Goal: Transaction & Acquisition: Purchase product/service

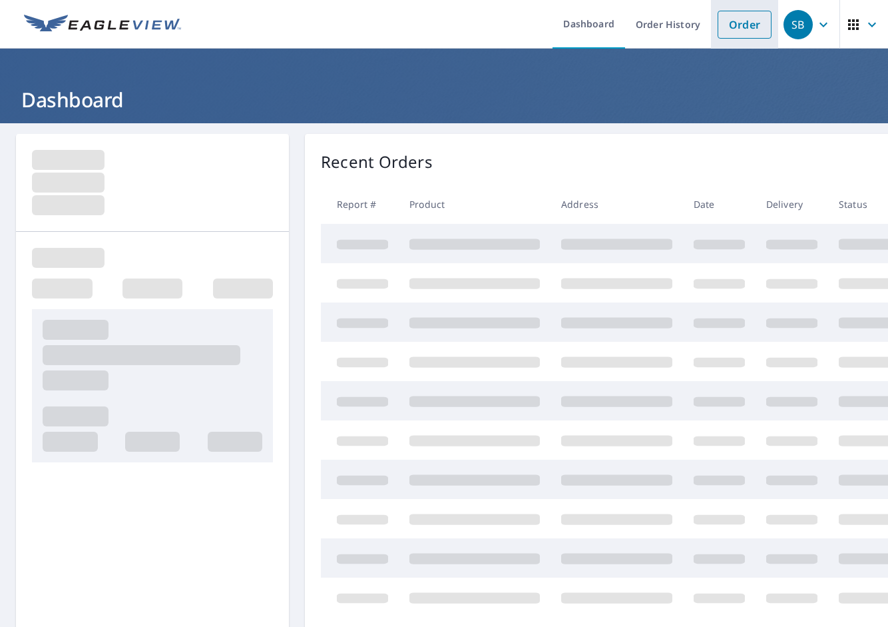
click at [735, 18] on link "Order" at bounding box center [745, 25] width 54 height 28
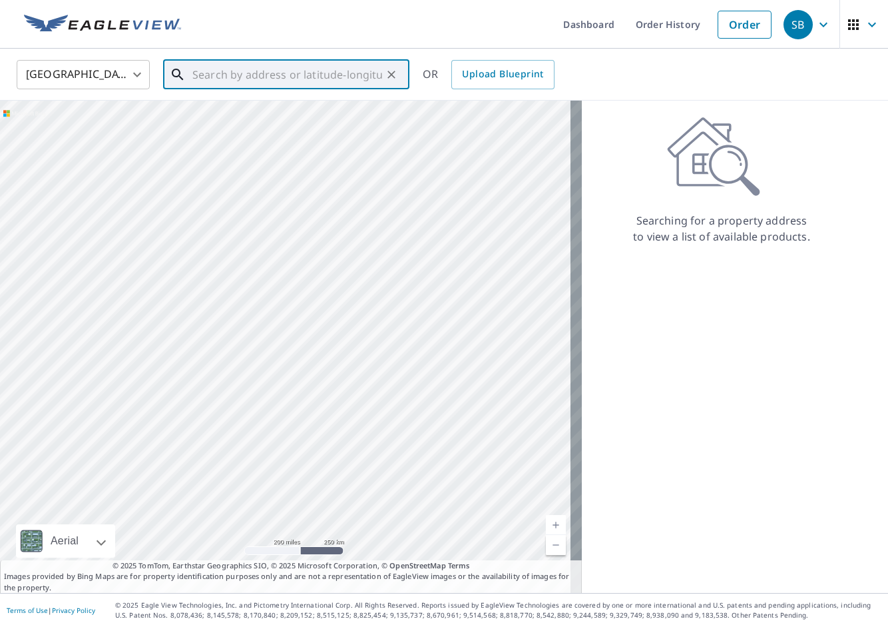
paste input "[STREET_ADDRESS][PERSON_NAME]"
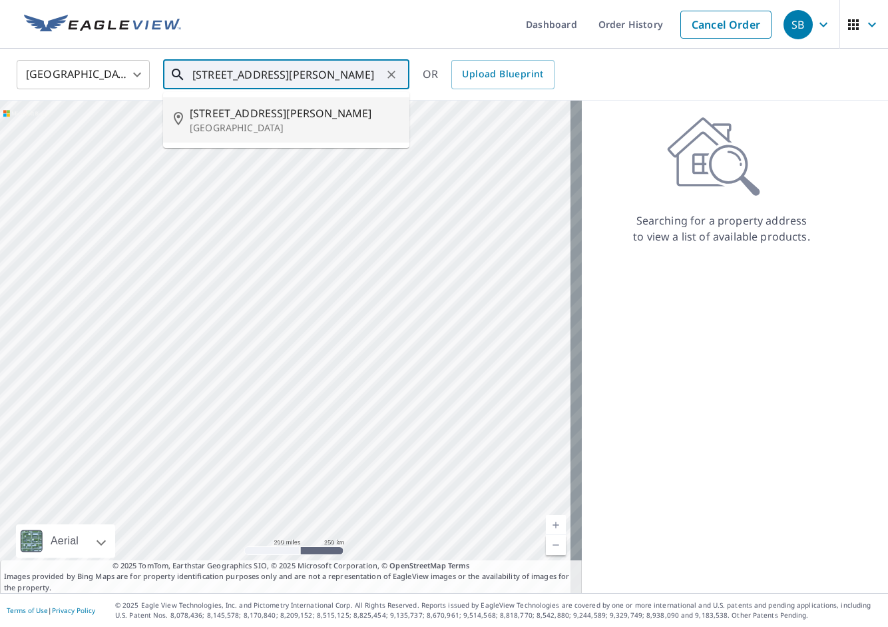
click at [298, 109] on span "[STREET_ADDRESS][PERSON_NAME]" at bounding box center [294, 113] width 209 height 16
type input "[STREET_ADDRESS][PERSON_NAME]"
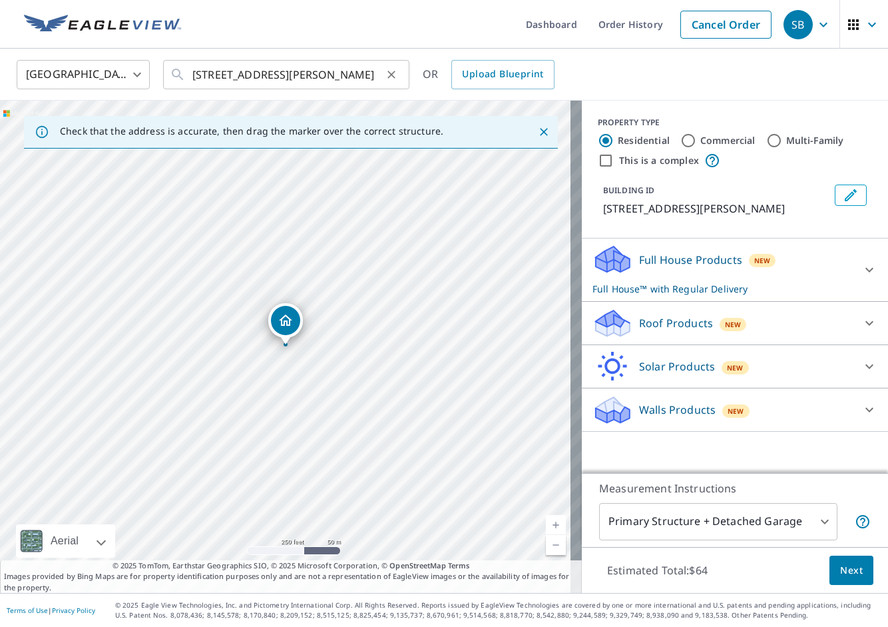
click at [392, 73] on icon "Clear" at bounding box center [391, 74] width 13 height 13
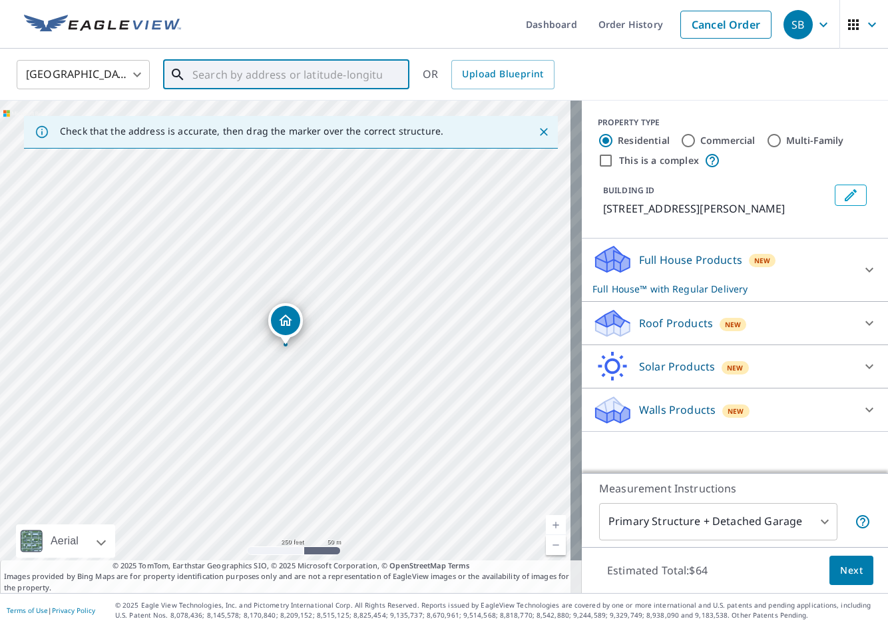
paste input "[STREET_ADDRESS][PERSON_NAME]"
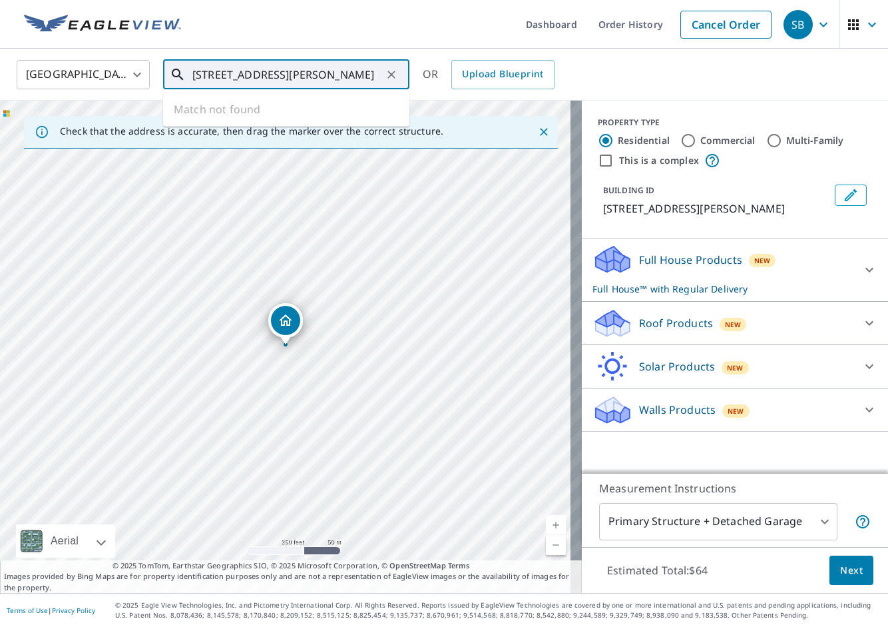
type input "[STREET_ADDRESS][PERSON_NAME]"
click at [394, 69] on icon "Clear" at bounding box center [391, 74] width 13 height 13
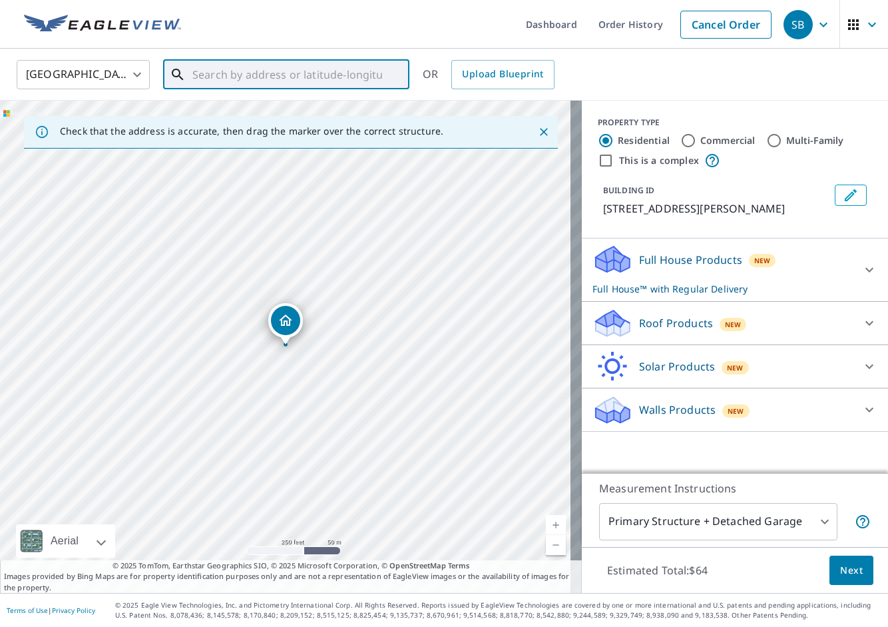
paste input "[STREET_ADDRESS][PERSON_NAME][PERSON_NAME]"
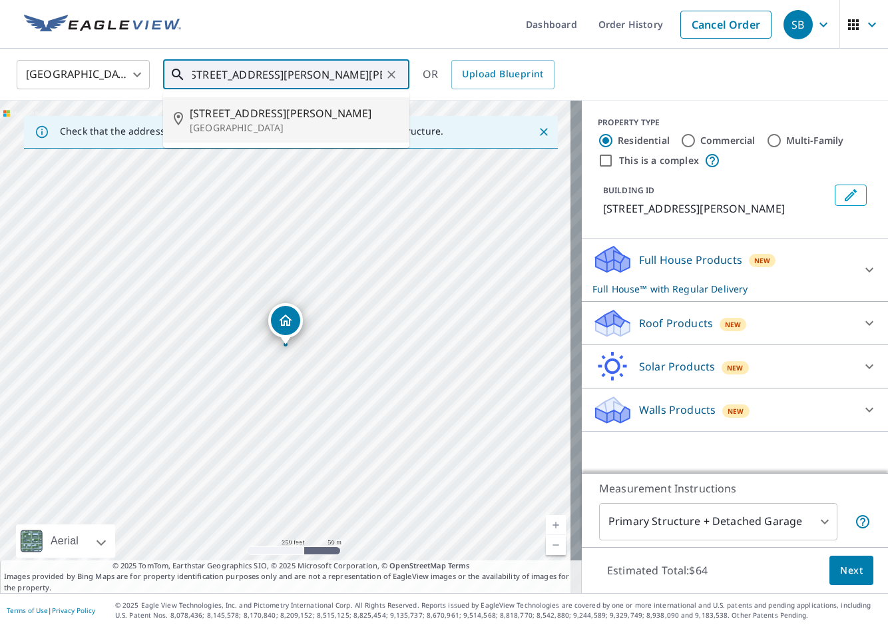
click at [332, 110] on span "[STREET_ADDRESS][PERSON_NAME]" at bounding box center [294, 113] width 209 height 16
type input "[STREET_ADDRESS][PERSON_NAME]"
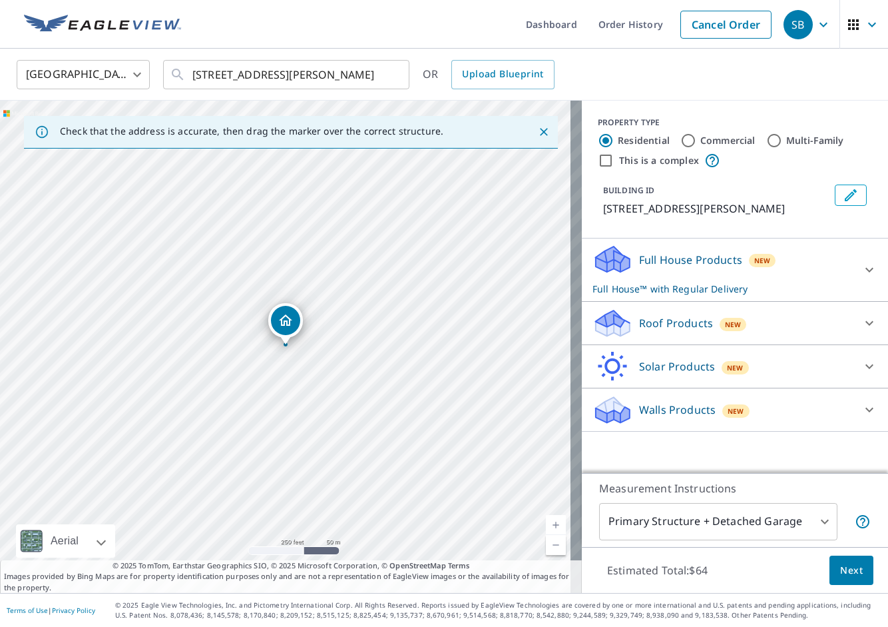
click at [675, 333] on div "Roof Products New" at bounding box center [723, 323] width 261 height 31
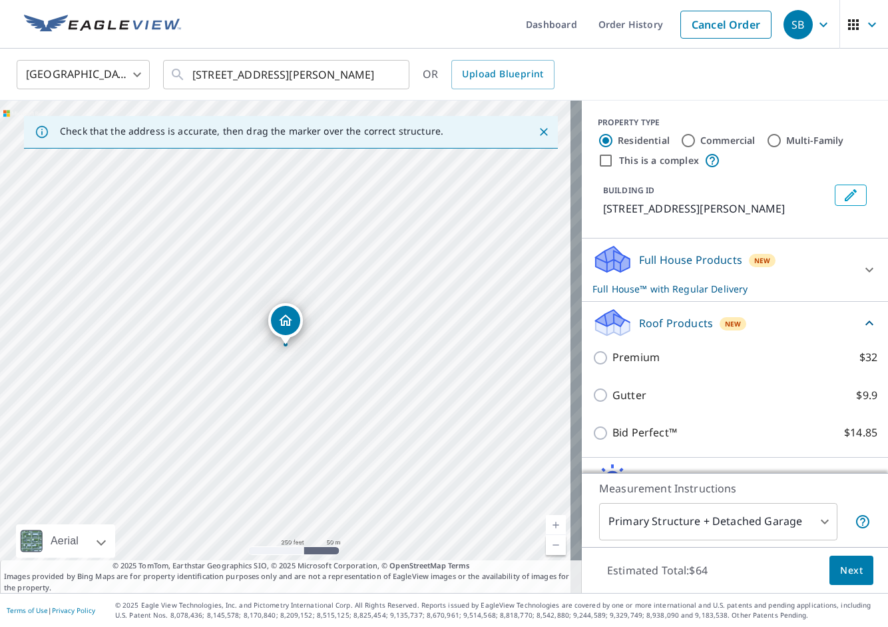
click at [615, 394] on p "Gutter" at bounding box center [630, 395] width 34 height 17
click at [613, 394] on input "Gutter $9.9" at bounding box center [603, 395] width 20 height 16
checkbox input "true"
checkbox input "false"
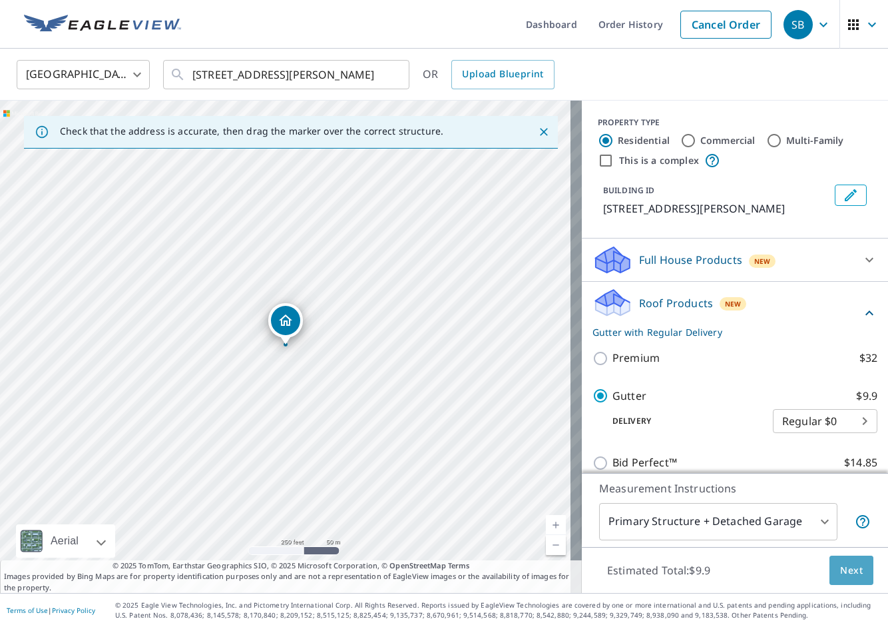
click at [835, 559] on button "Next" at bounding box center [852, 570] width 44 height 30
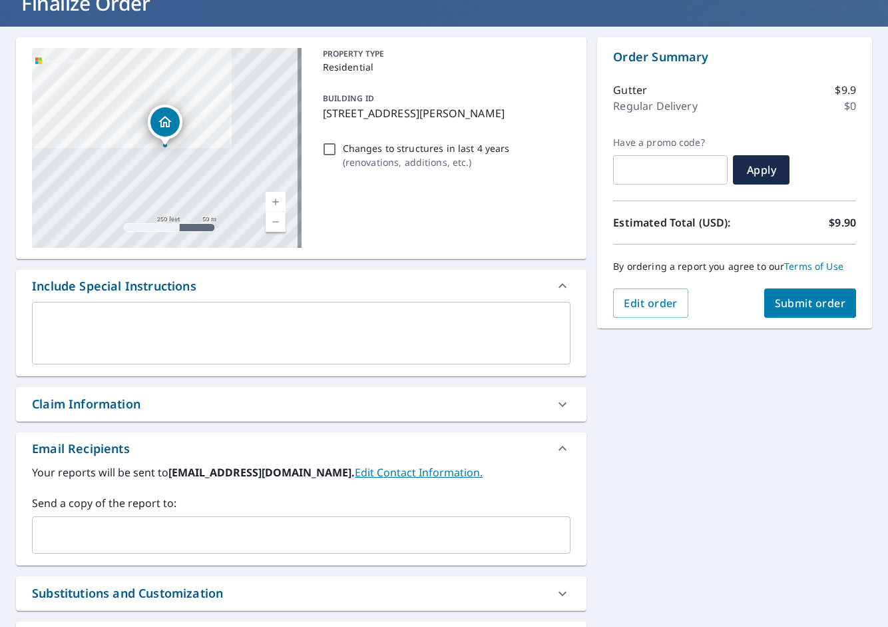
scroll to position [111, 0]
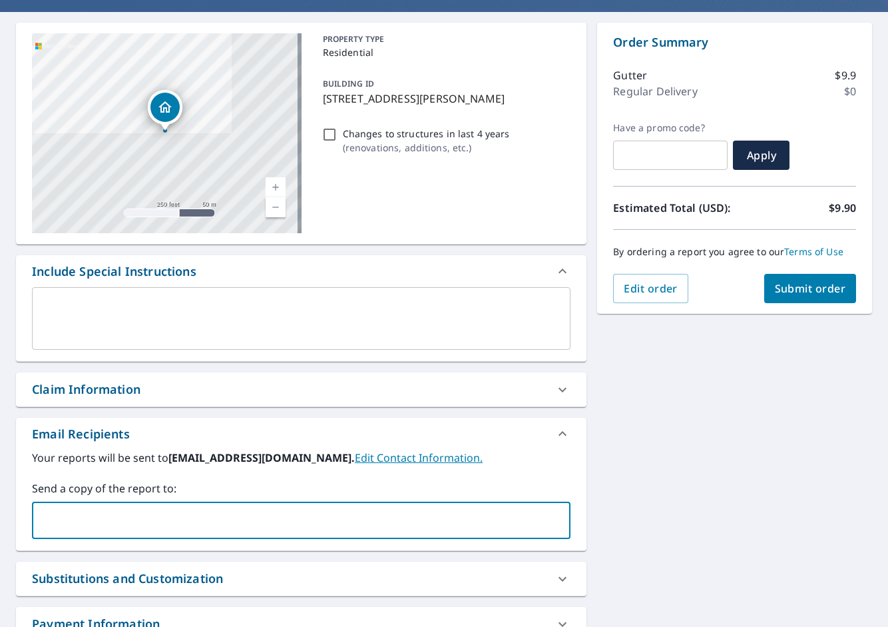
click at [174, 526] on input "text" at bounding box center [291, 519] width 507 height 25
paste input "bonedry"
type input "bonedry"
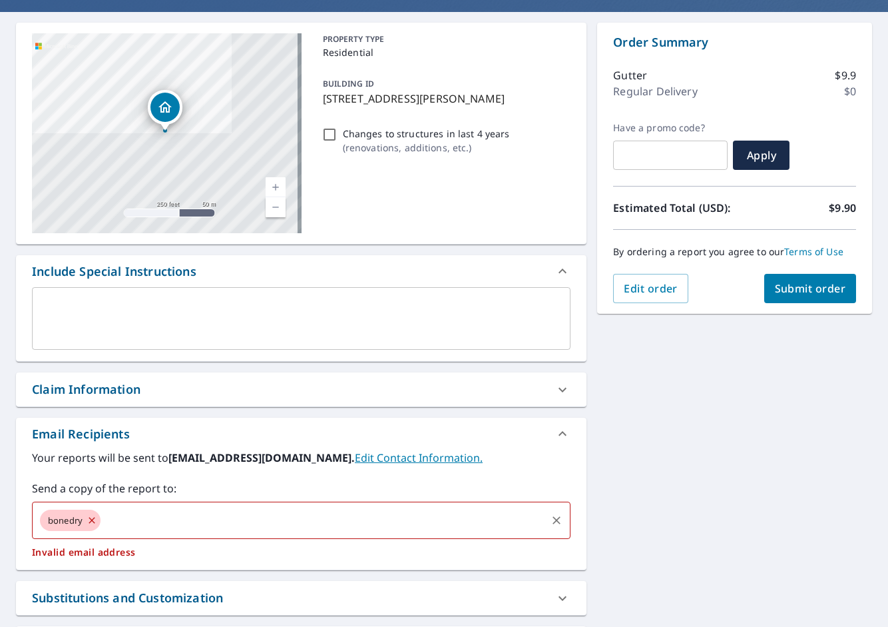
click at [94, 519] on icon at bounding box center [92, 520] width 11 height 15
checkbox input "true"
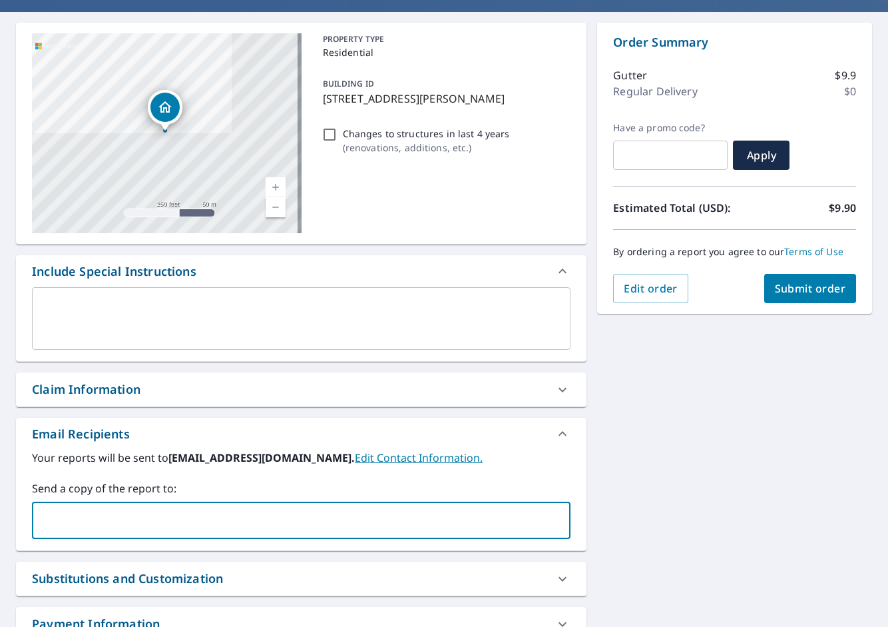
paste input "[PERSON_NAME][EMAIL_ADDRESS][DOMAIN_NAME]"
type input "[PERSON_NAME][EMAIL_ADDRESS][DOMAIN_NAME]"
checkbox input "true"
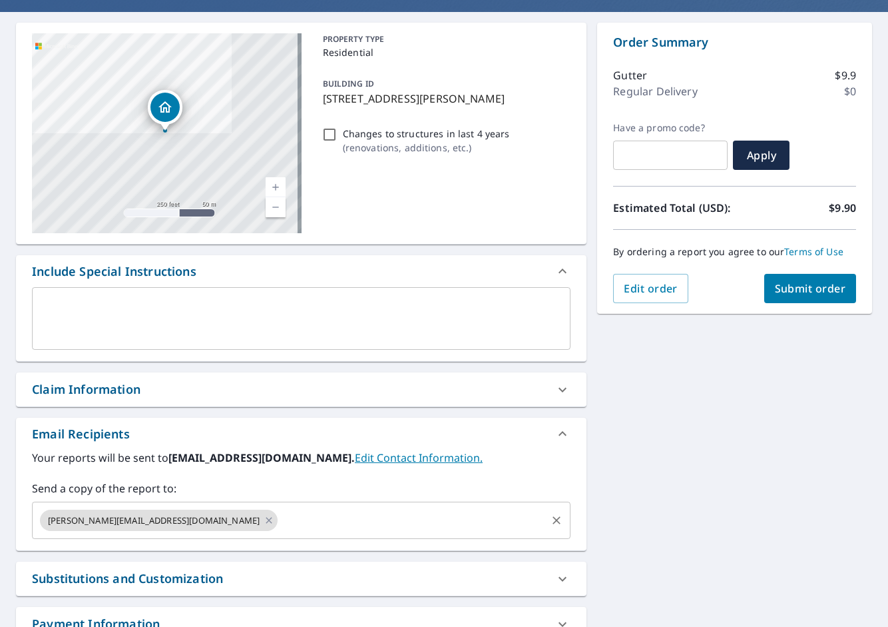
click at [280, 528] on input "text" at bounding box center [412, 519] width 265 height 25
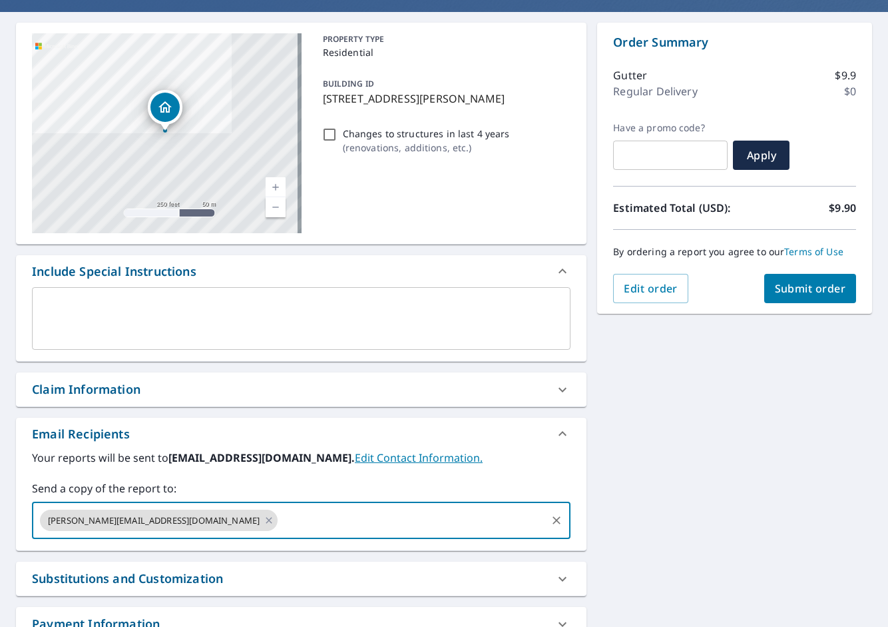
paste input "[PERSON_NAME][EMAIL_ADDRESS][PERSON_NAME][DOMAIN_NAME]"
type input "[PERSON_NAME][EMAIL_ADDRESS][PERSON_NAME][DOMAIN_NAME]"
checkbox input "true"
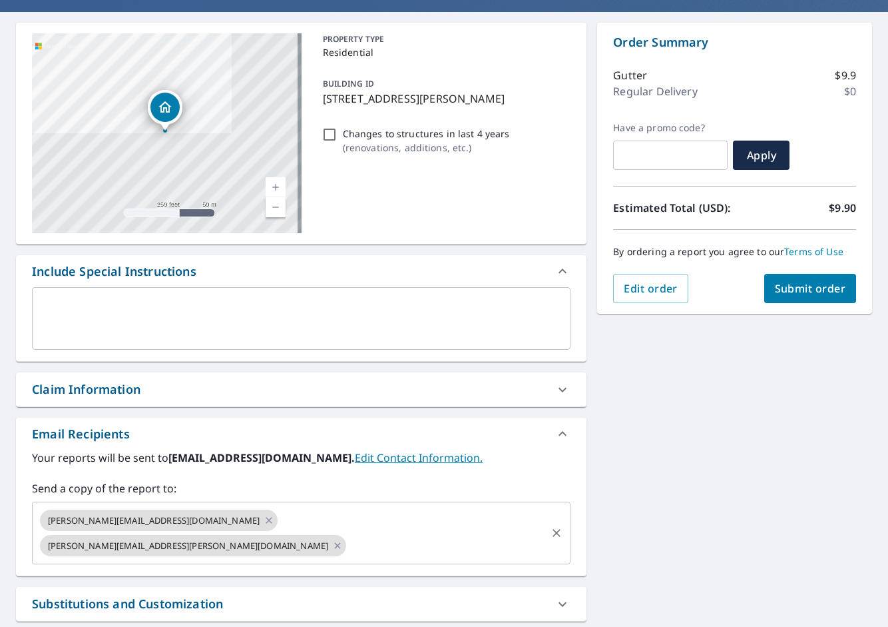
click at [414, 533] on input "text" at bounding box center [446, 545] width 196 height 25
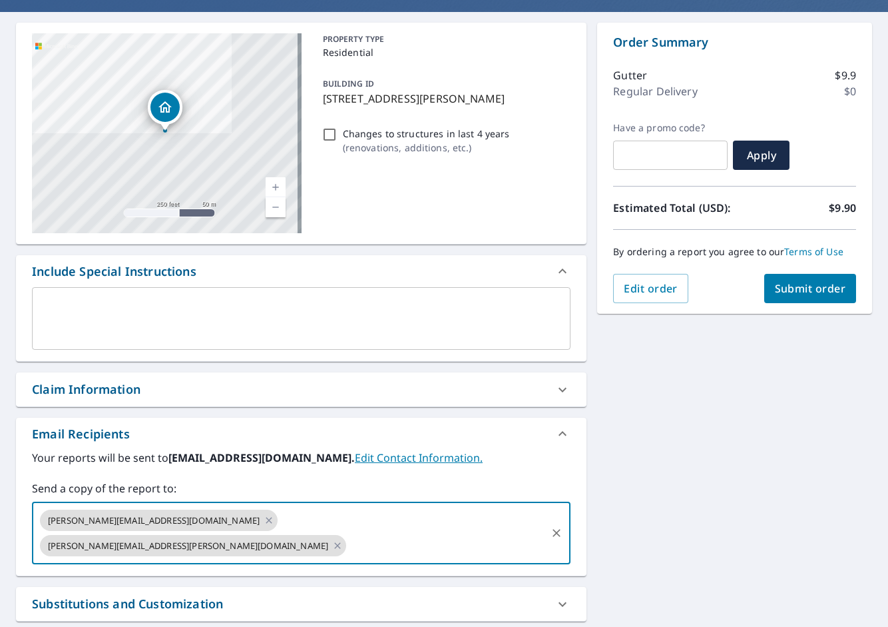
paste input "[PERSON_NAME][EMAIL_ADDRESS][PERSON_NAME][DOMAIN_NAME]"
type input "[PERSON_NAME][EMAIL_ADDRESS][PERSON_NAME][DOMAIN_NAME]"
click at [684, 497] on div "[STREET_ADDRESS][PERSON_NAME] Aerial Road A standard road map Aerial A detailed…" at bounding box center [444, 365] width 888 height 707
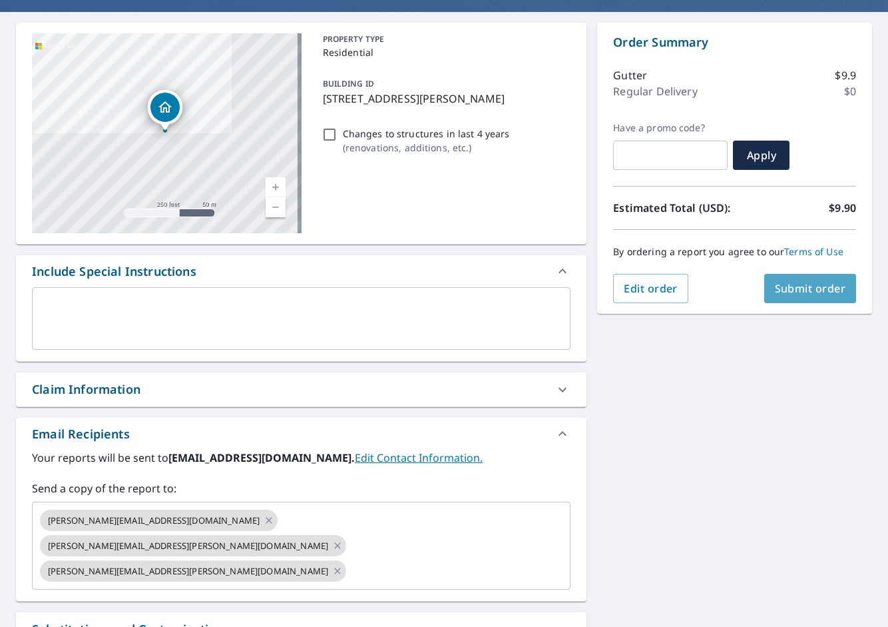
click at [801, 295] on span "Submit order" at bounding box center [810, 288] width 71 height 15
checkbox input "true"
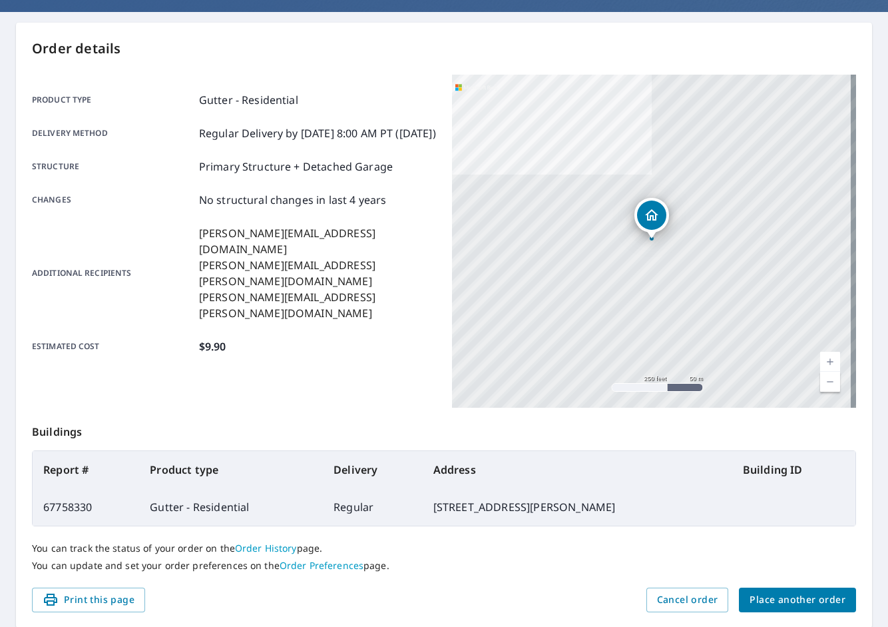
click at [797, 601] on span "Place another order" at bounding box center [798, 599] width 96 height 17
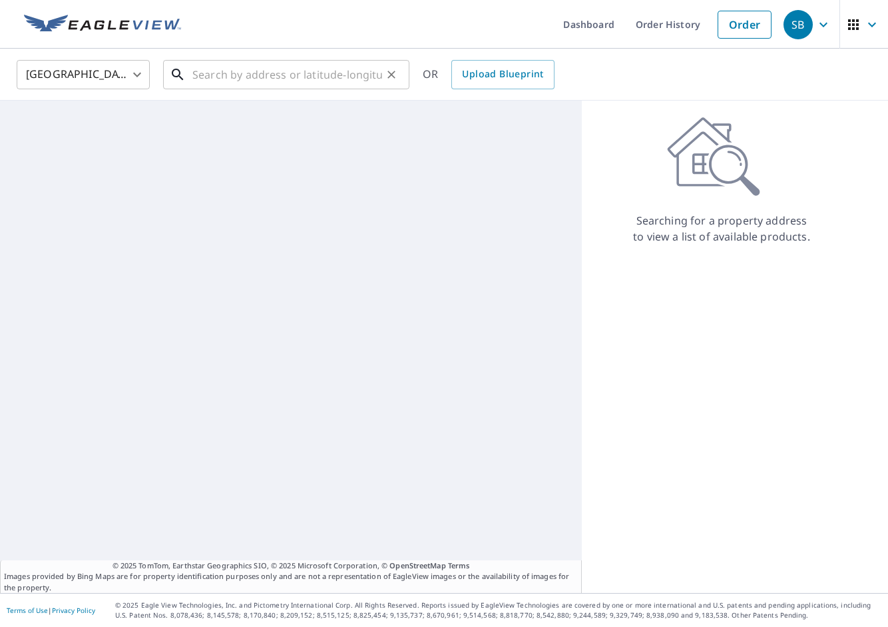
click at [316, 71] on input "text" at bounding box center [287, 74] width 190 height 37
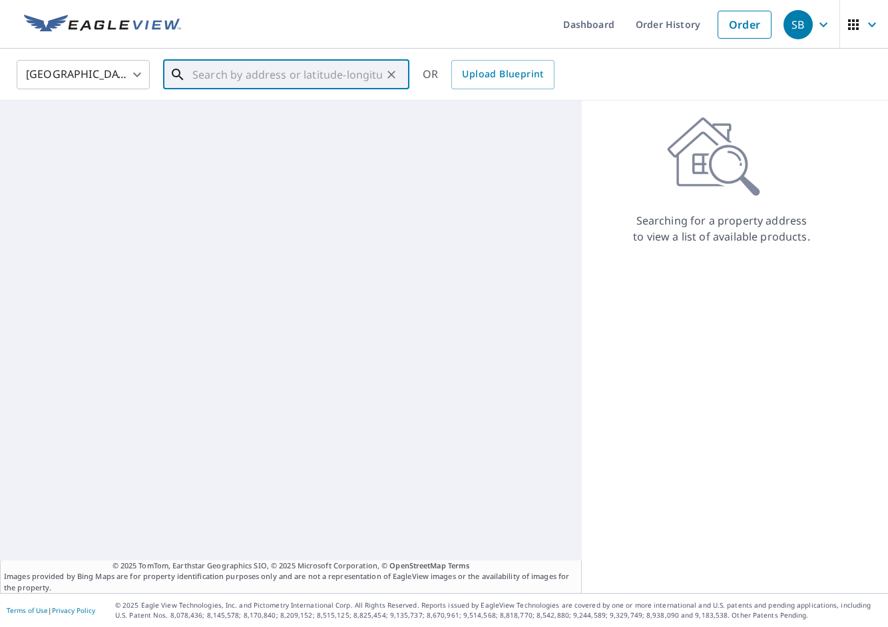
paste input "17 Yellowstone Ct"
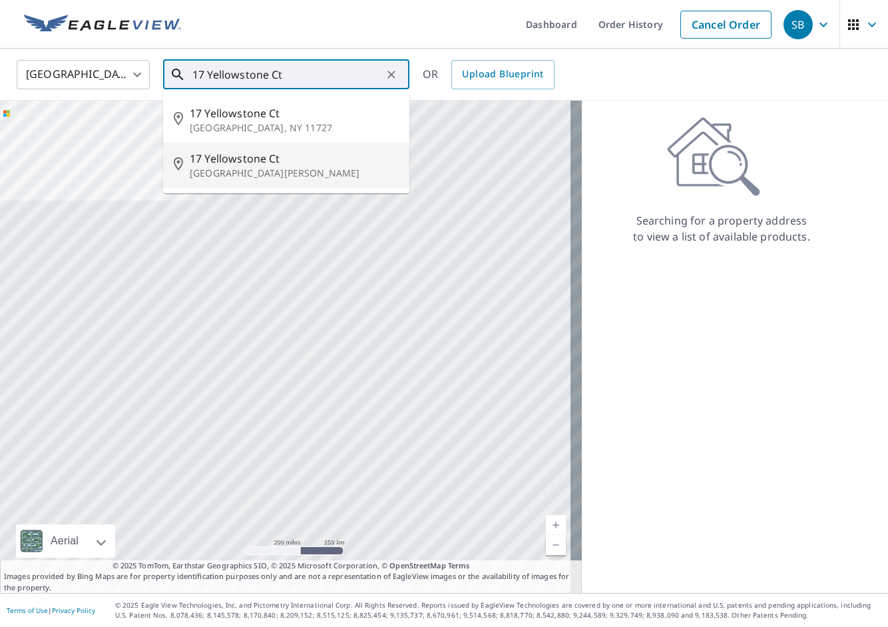
click at [298, 162] on span "17 Yellowstone Ct" at bounding box center [294, 159] width 209 height 16
type input "[STREET_ADDRESS][PERSON_NAME]"
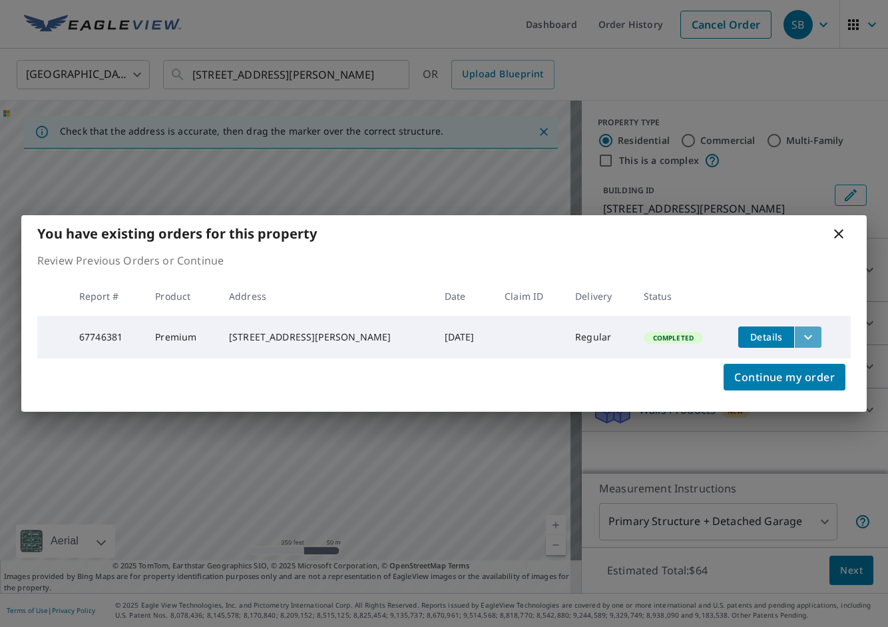
click at [803, 336] on icon "filesDropdownBtn-67746381" at bounding box center [809, 337] width 16 height 16
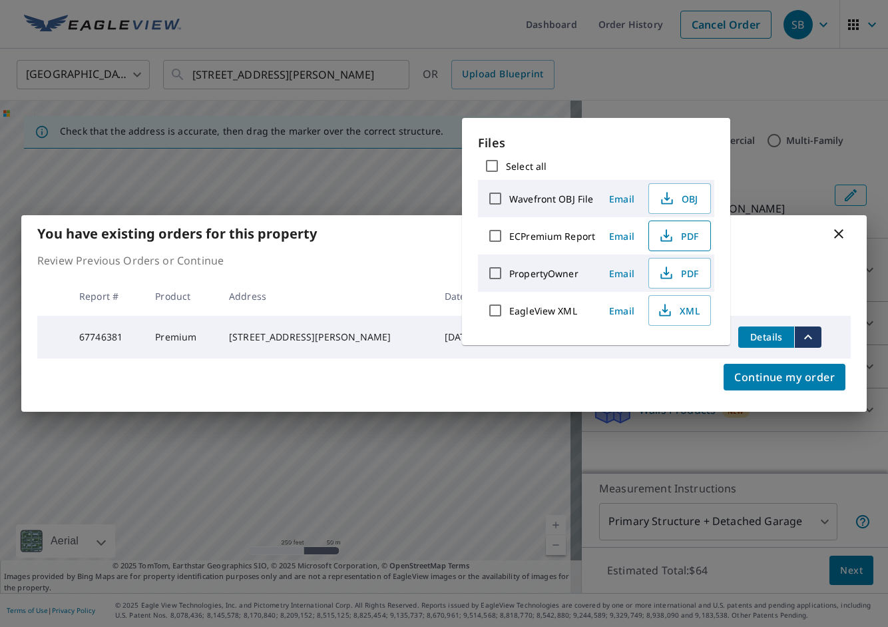
click at [662, 231] on icon "button" at bounding box center [667, 236] width 16 height 16
click at [435, 43] on div "You have existing orders for this property Review Previous Orders or Continue R…" at bounding box center [444, 313] width 888 height 627
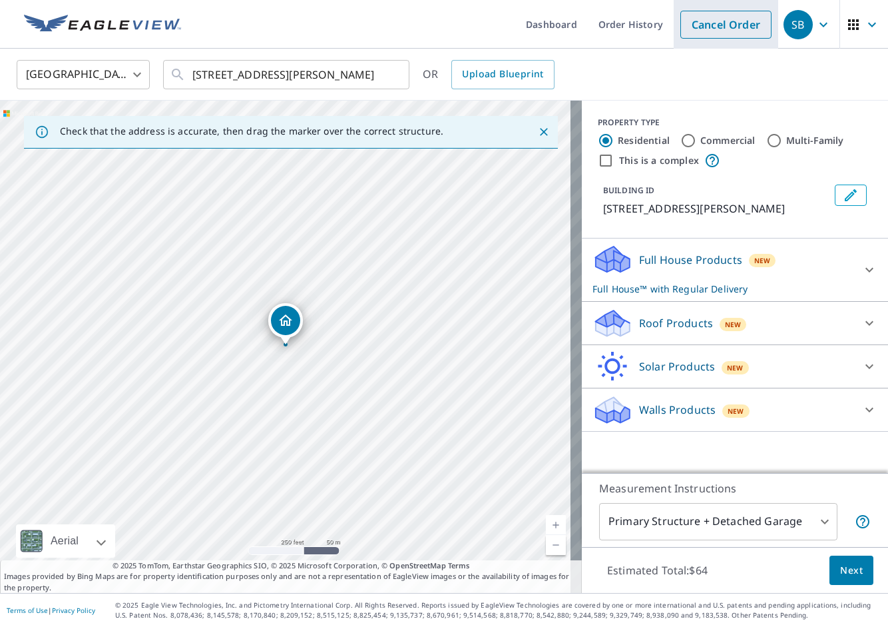
click at [725, 32] on link "Cancel Order" at bounding box center [726, 25] width 91 height 28
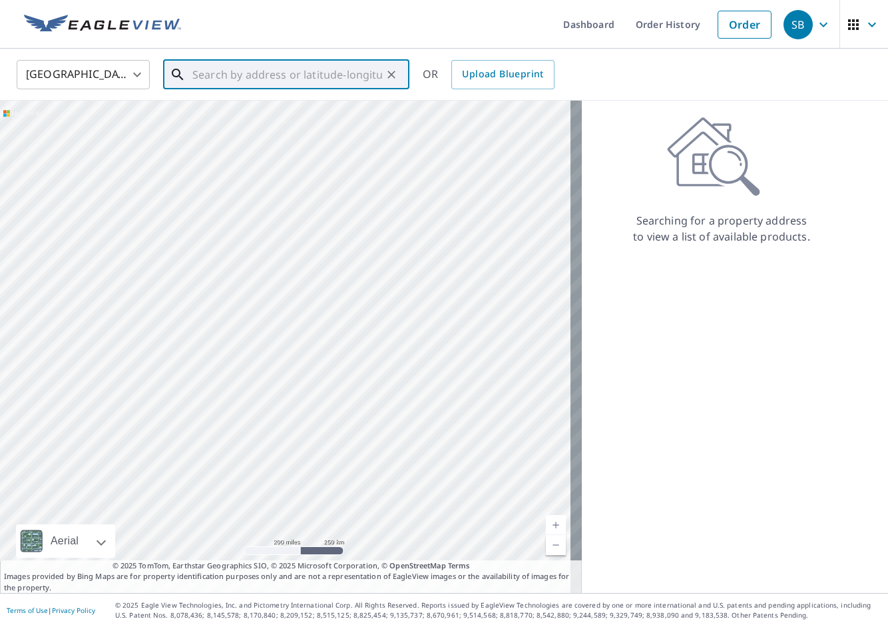
click at [226, 75] on input "text" at bounding box center [287, 74] width 190 height 37
paste input "[STREET_ADDRESS]"
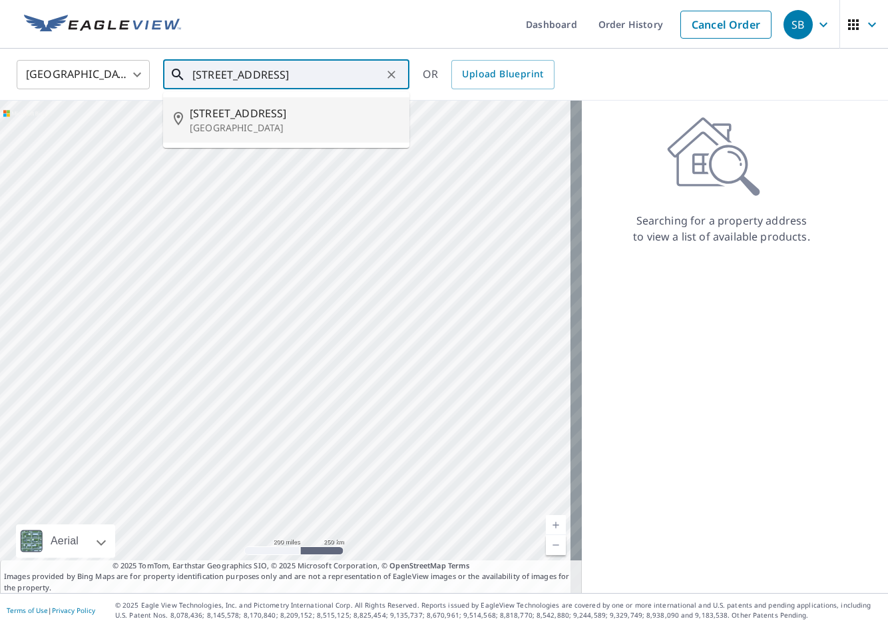
click at [243, 104] on li "[STREET_ADDRESS][PERSON_NAME]" at bounding box center [286, 119] width 246 height 45
type input "[STREET_ADDRESS][PERSON_NAME]"
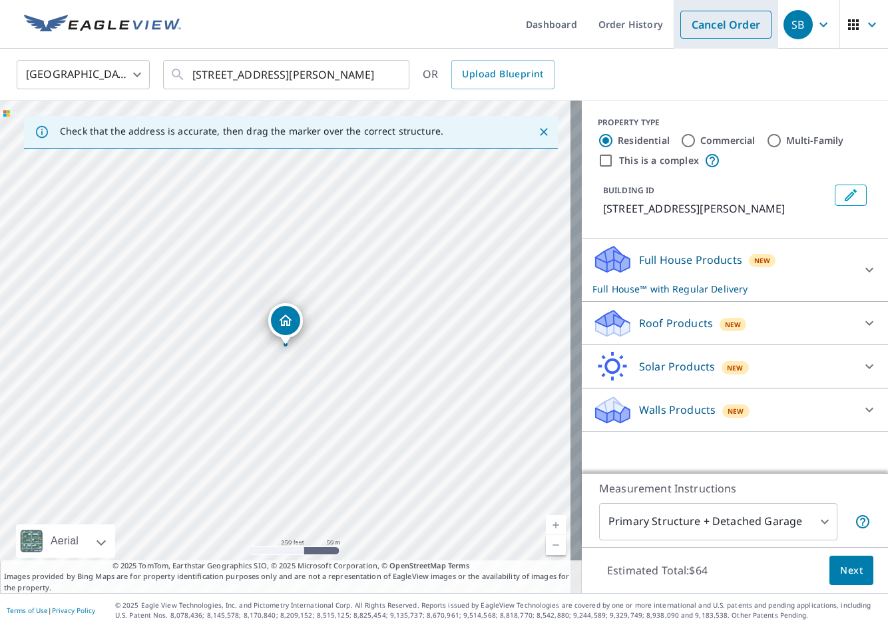
click at [700, 30] on link "Cancel Order" at bounding box center [726, 25] width 91 height 28
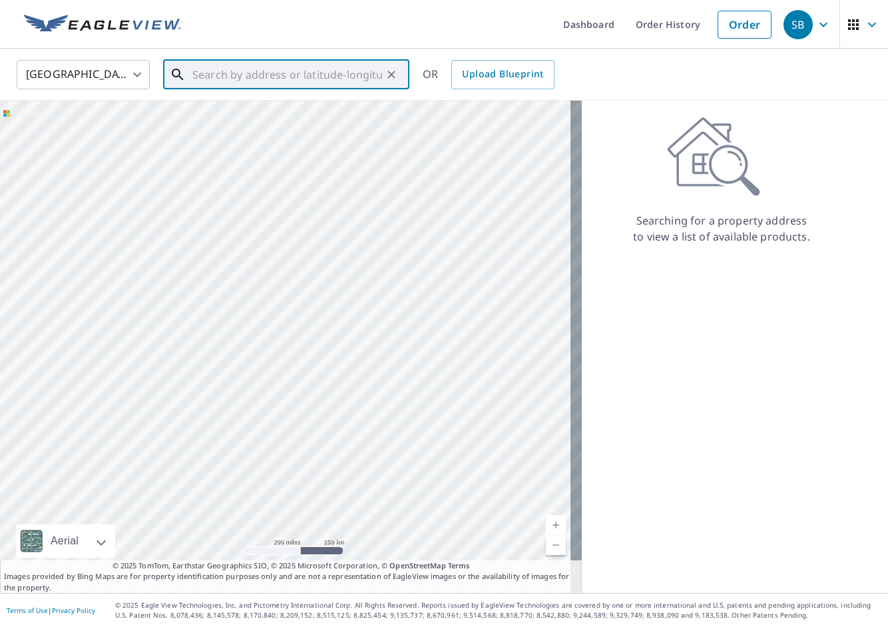
paste input "[STREET_ADDRESS][PERSON_NAME]"
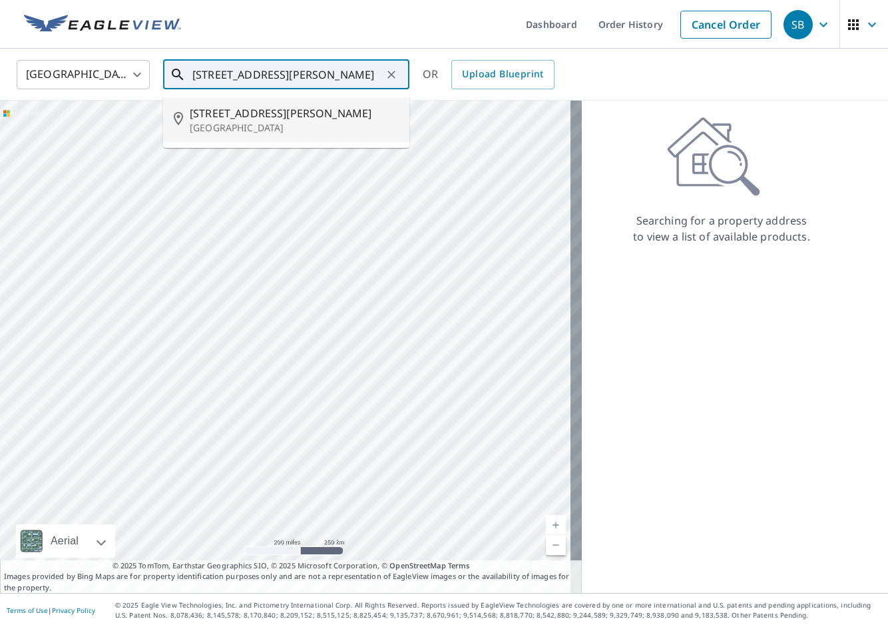
click at [314, 127] on p "[GEOGRAPHIC_DATA]" at bounding box center [294, 127] width 209 height 13
type input "[STREET_ADDRESS][PERSON_NAME]"
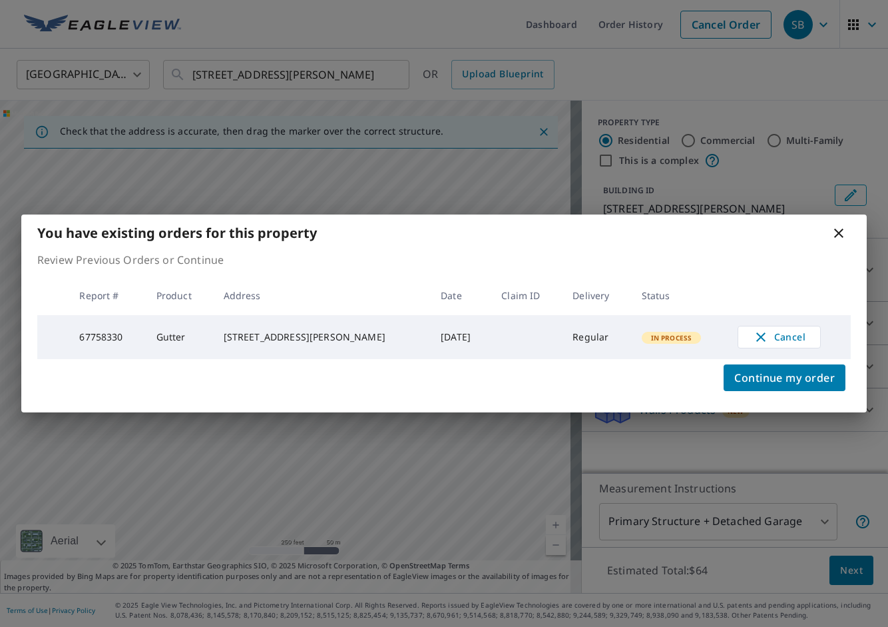
click at [842, 233] on icon at bounding box center [838, 232] width 9 height 9
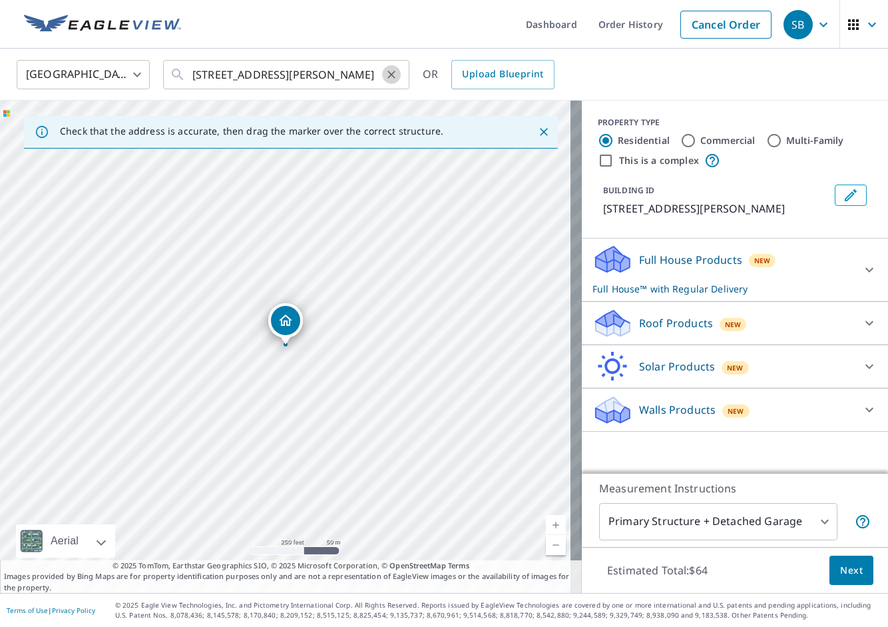
click at [392, 71] on icon "Clear" at bounding box center [391, 74] width 13 height 13
click at [275, 73] on input "text" at bounding box center [287, 74] width 190 height 37
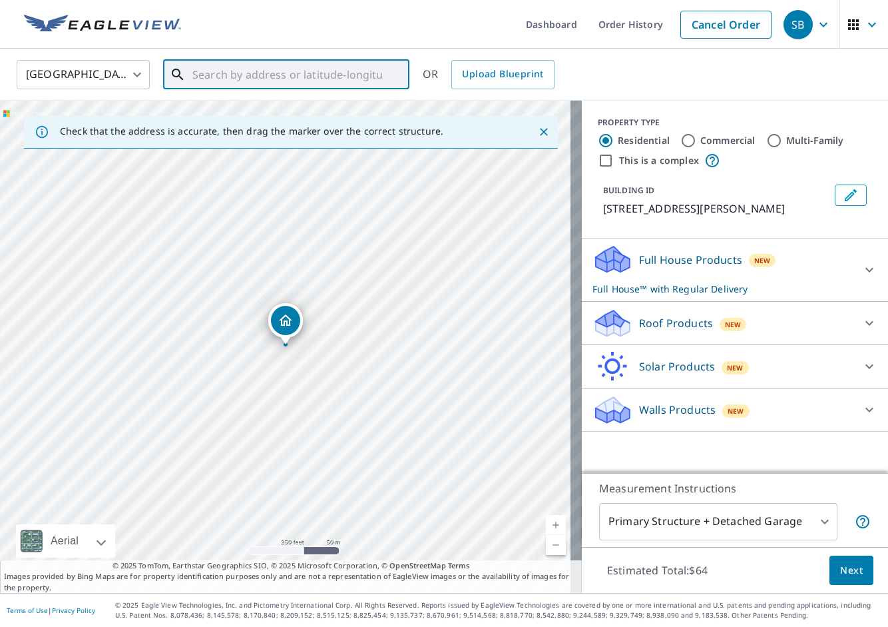
paste input "25 [PERSON_NAME] Dr"
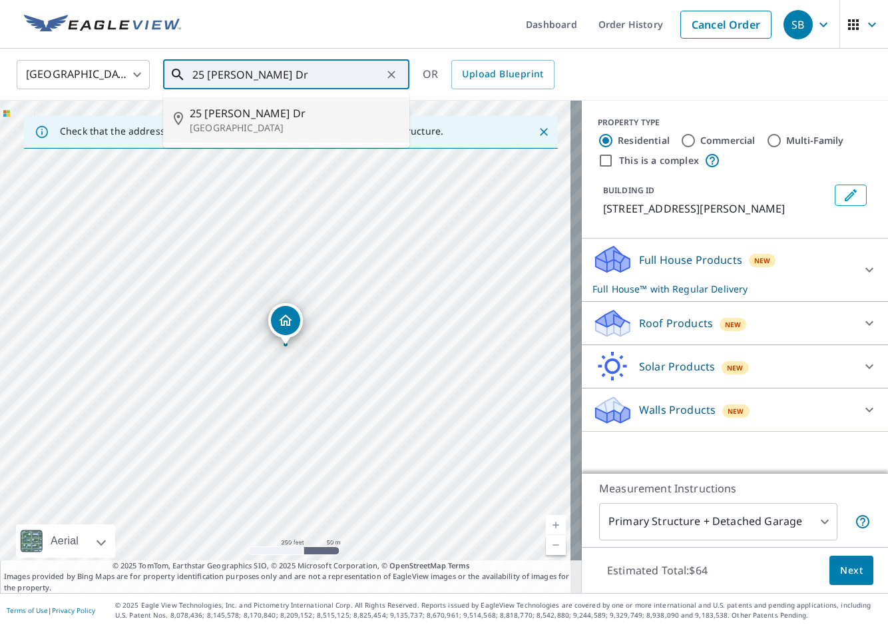
click at [300, 119] on span "25 [PERSON_NAME] Dr" at bounding box center [294, 113] width 209 height 16
type input "[STREET_ADDRESS][PERSON_NAME]"
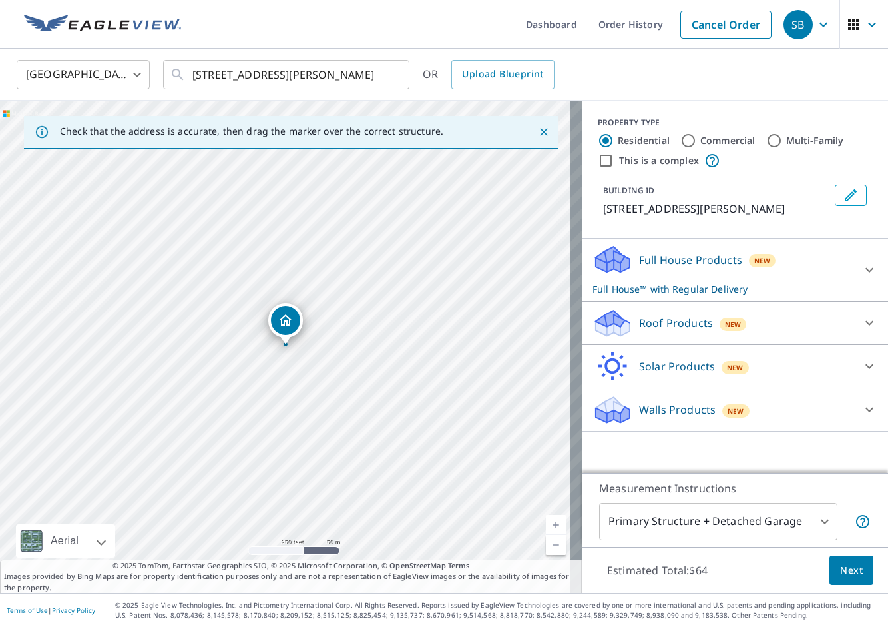
click at [727, 265] on p "Full House Products" at bounding box center [690, 260] width 103 height 16
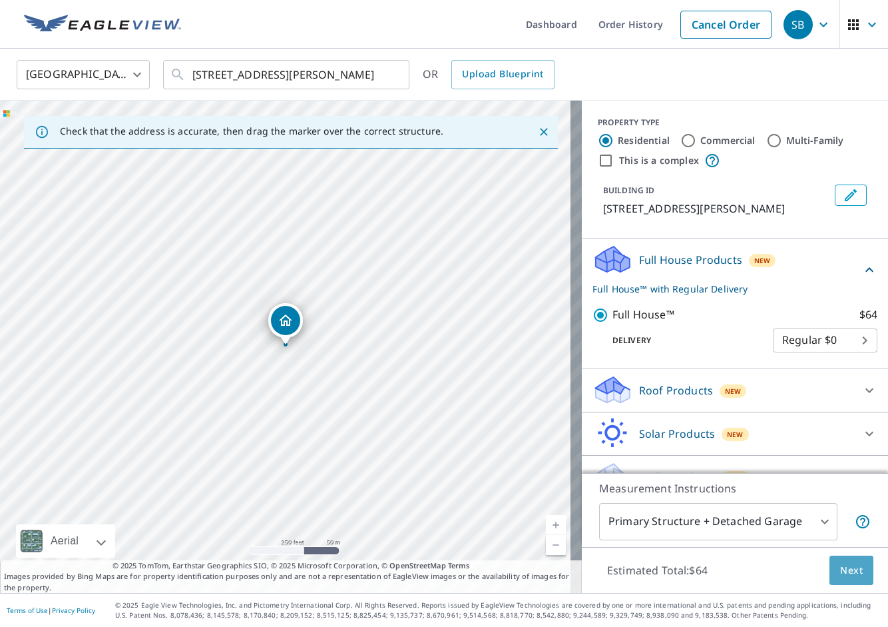
click at [840, 566] on span "Next" at bounding box center [851, 570] width 23 height 17
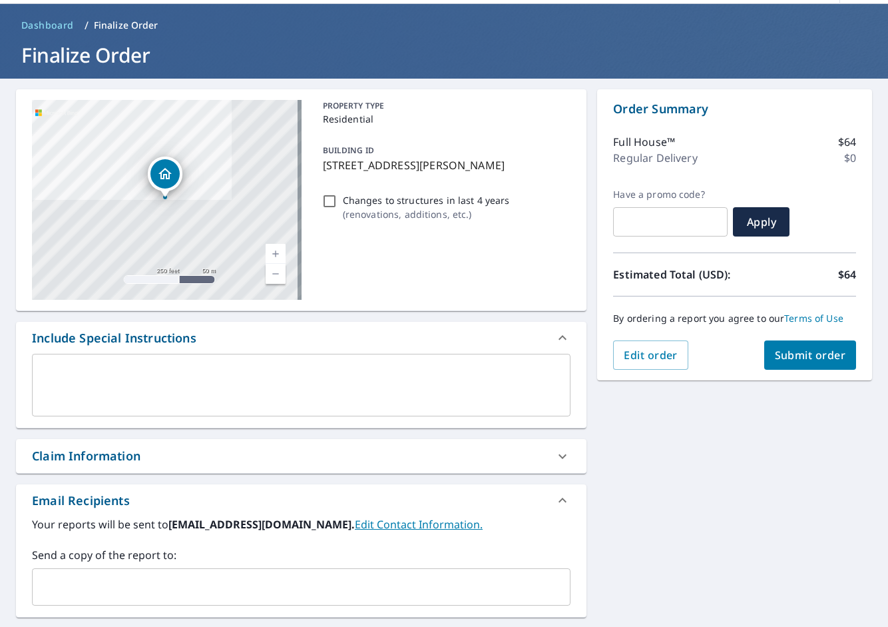
scroll to position [89, 0]
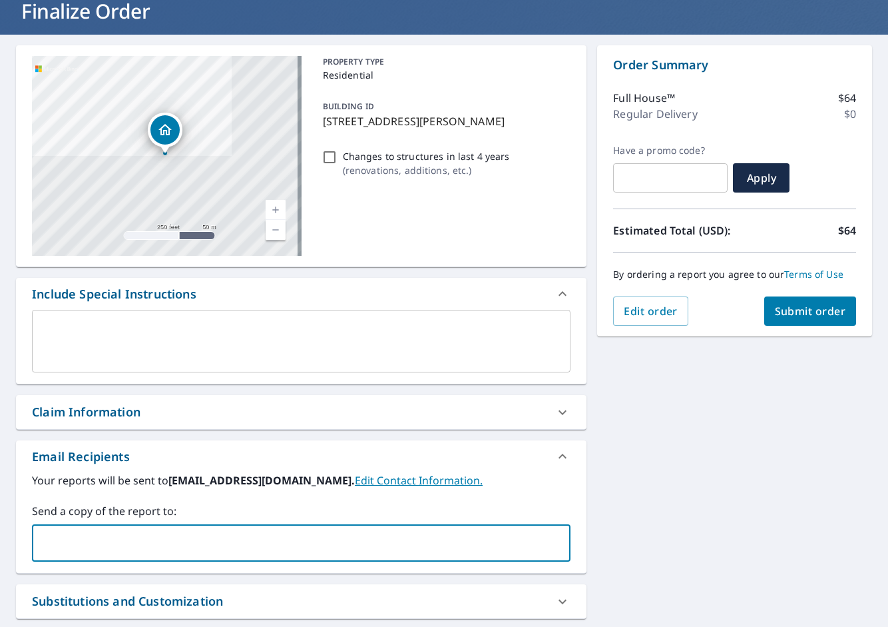
paste input "[PERSON_NAME][EMAIL_ADDRESS][DOMAIN_NAME]"
type input "[PERSON_NAME][EMAIL_ADDRESS][DOMAIN_NAME]"
checkbox input "true"
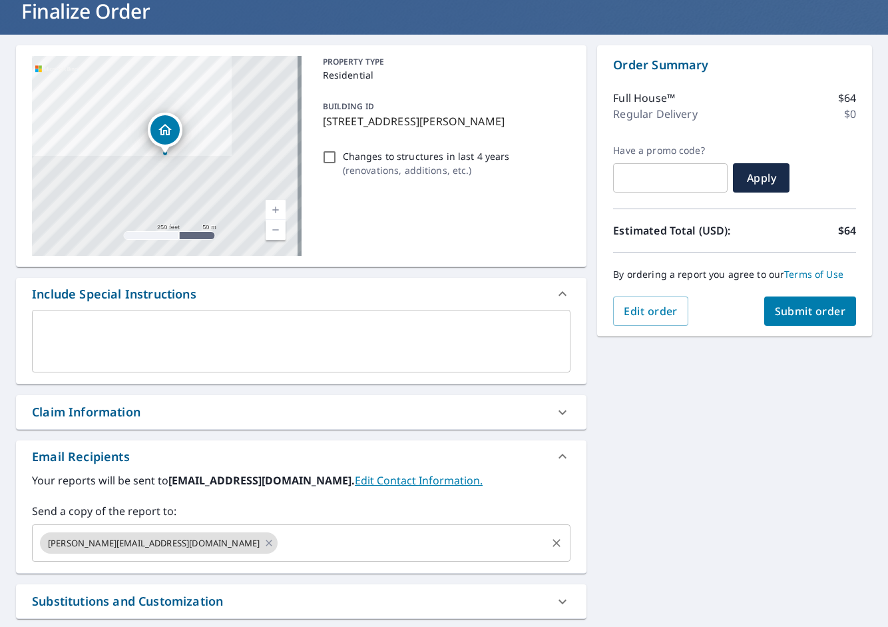
click at [280, 533] on input "text" at bounding box center [412, 542] width 265 height 25
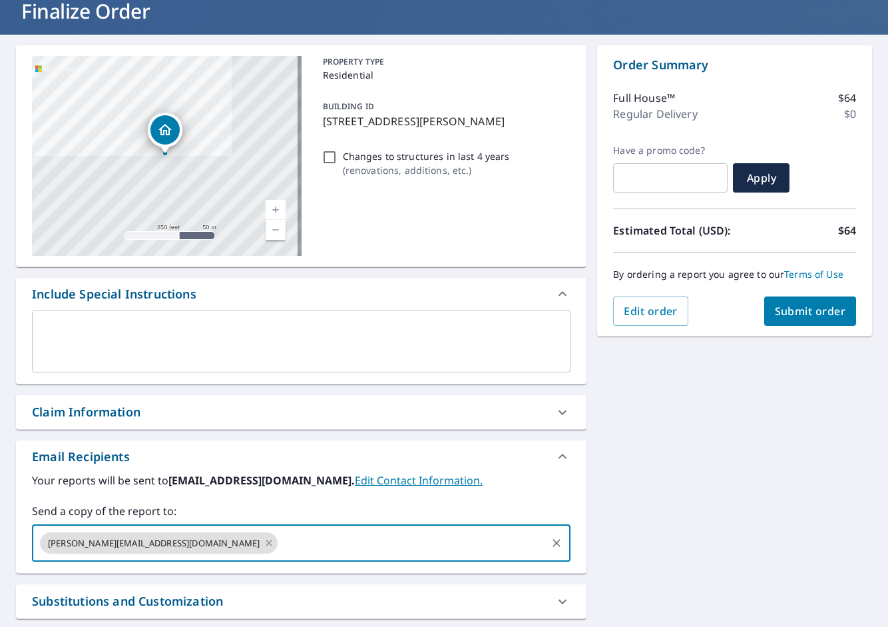
paste input "[PERSON_NAME][EMAIL_ADDRESS][PERSON_NAME][DOMAIN_NAME]"
type input "[PERSON_NAME][EMAIL_ADDRESS][PERSON_NAME][DOMAIN_NAME]"
checkbox input "true"
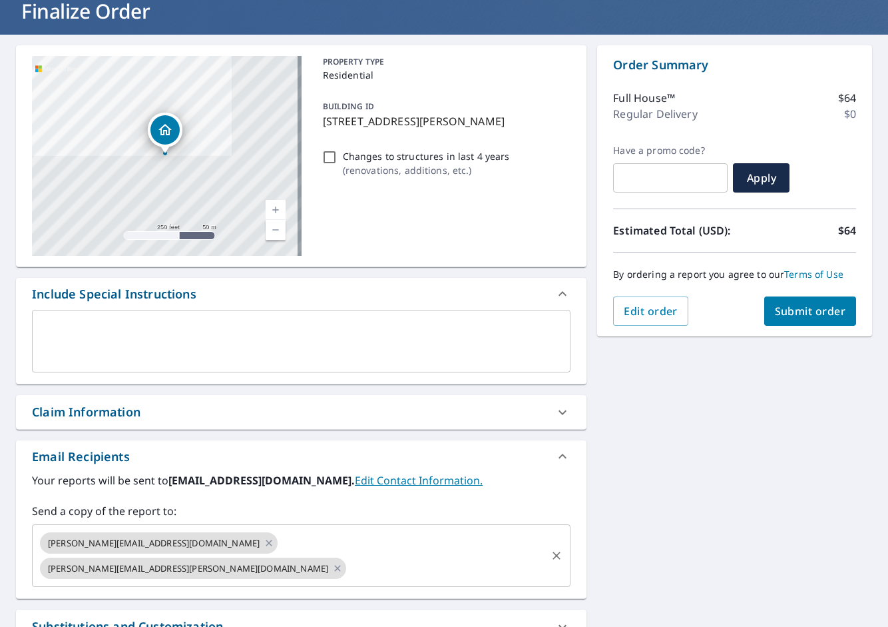
click at [430, 555] on input "text" at bounding box center [446, 567] width 196 height 25
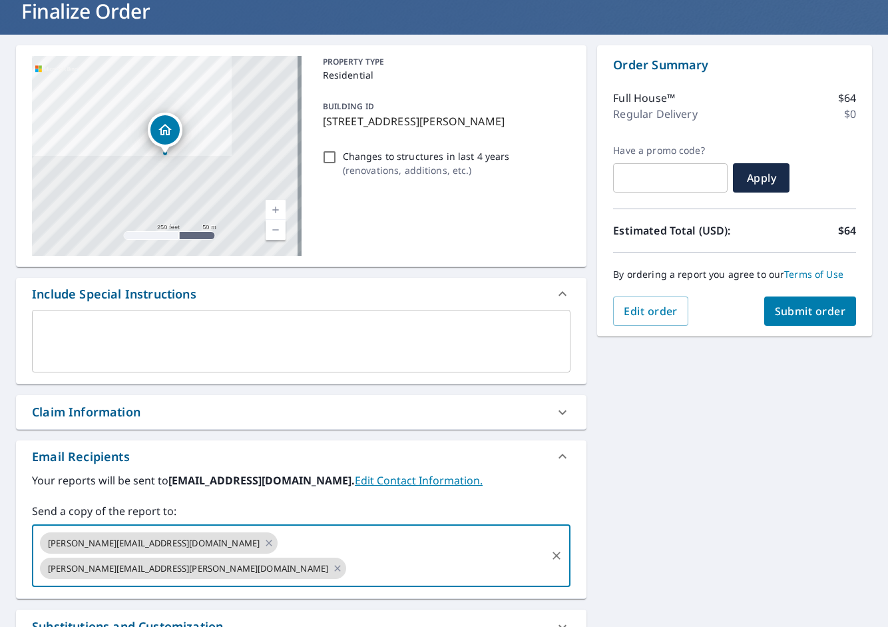
paste input "[PERSON_NAME][EMAIL_ADDRESS][PERSON_NAME][DOMAIN_NAME]"
type input "[PERSON_NAME][EMAIL_ADDRESS][PERSON_NAME][DOMAIN_NAME]"
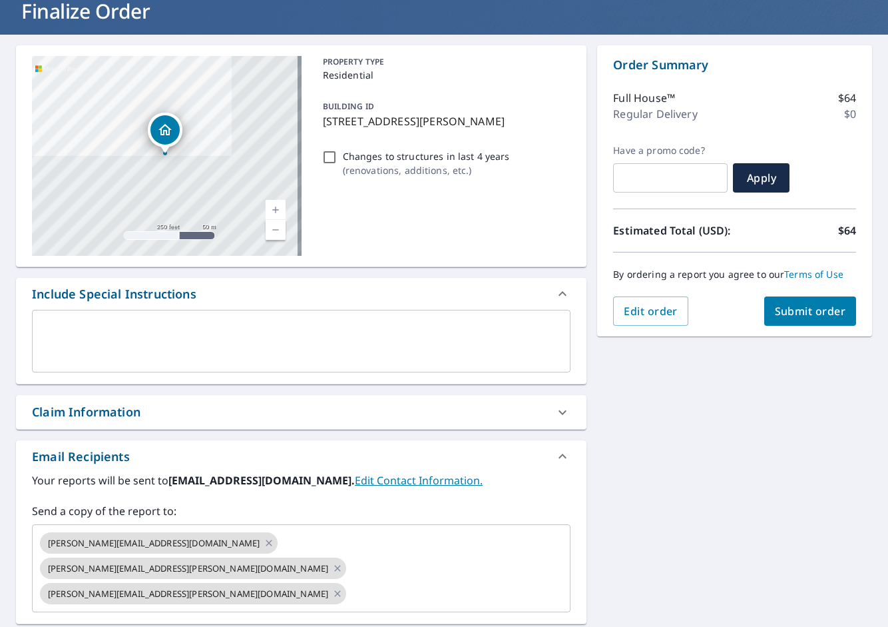
click at [711, 448] on div "[STREET_ADDRESS][PERSON_NAME] Aerial Road A standard road map Aerial A detailed…" at bounding box center [444, 401] width 888 height 732
click at [803, 308] on span "Submit order" at bounding box center [810, 311] width 71 height 15
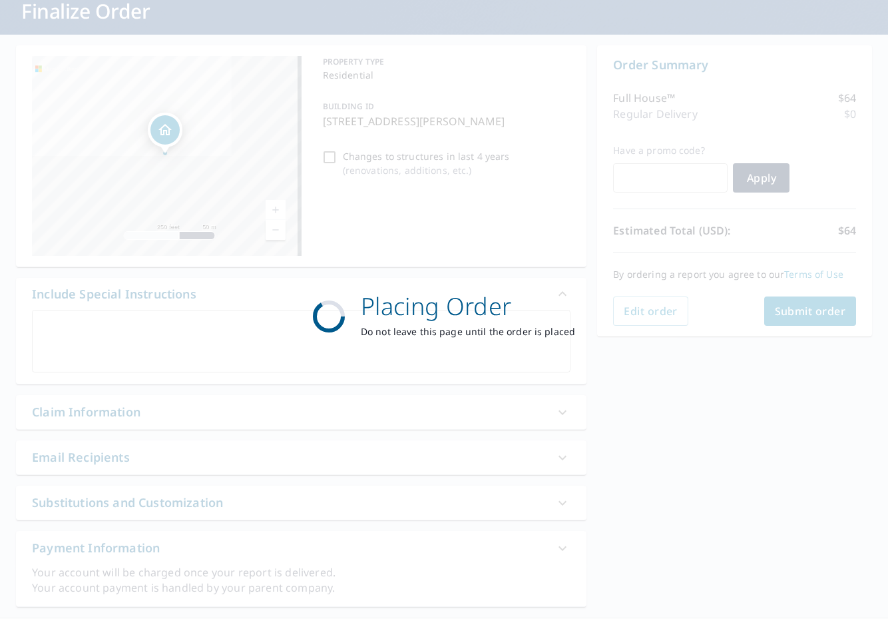
checkbox input "true"
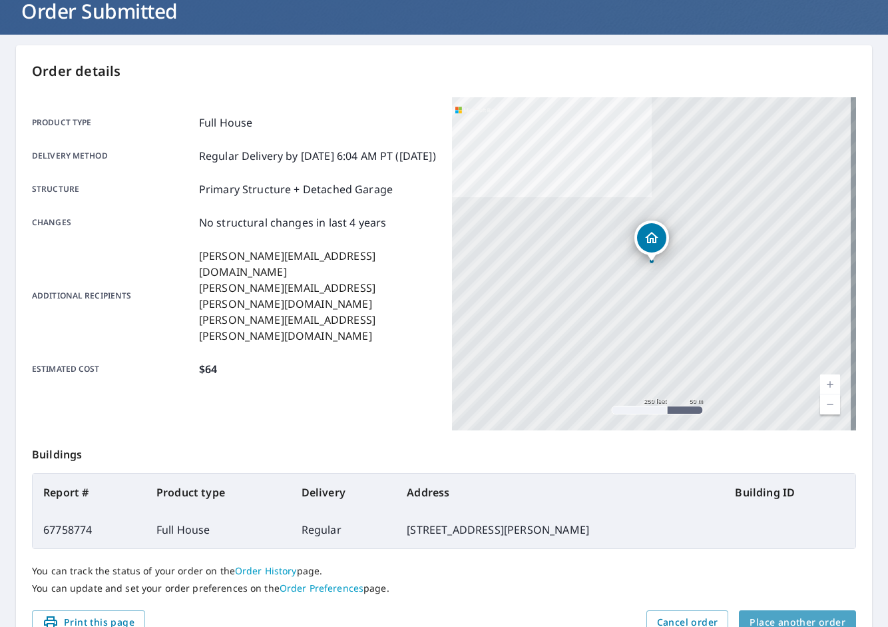
click at [755, 615] on span "Place another order" at bounding box center [798, 622] width 96 height 17
